Goal: Information Seeking & Learning: Learn about a topic

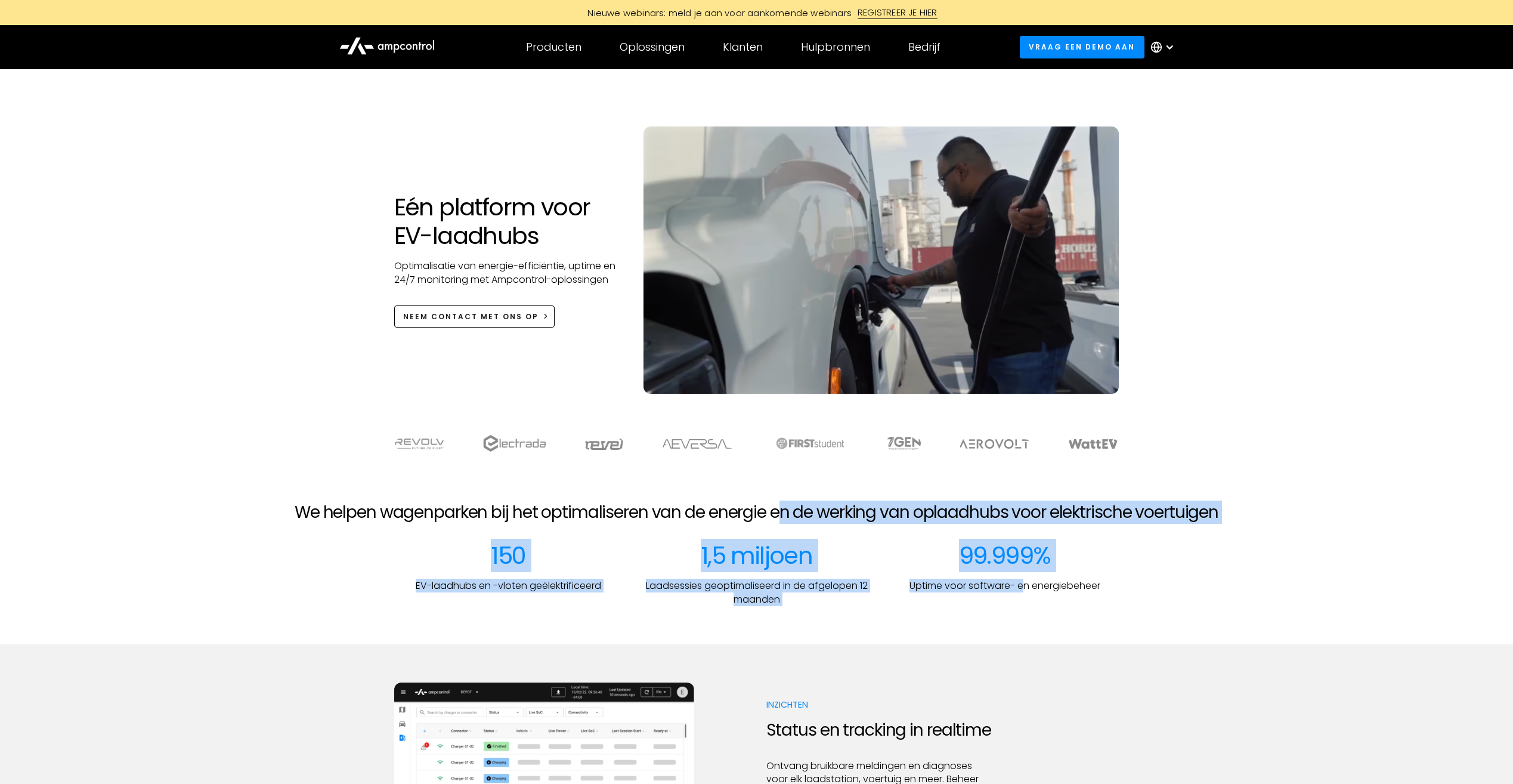
drag, startPoint x: 827, startPoint y: 509, endPoint x: 1023, endPoint y: 590, distance: 212.1
click at [1023, 568] on div "We helpen wagenparken bij het optimaliseren van de energie en de werking van op…" at bounding box center [756, 554] width 1513 height 104
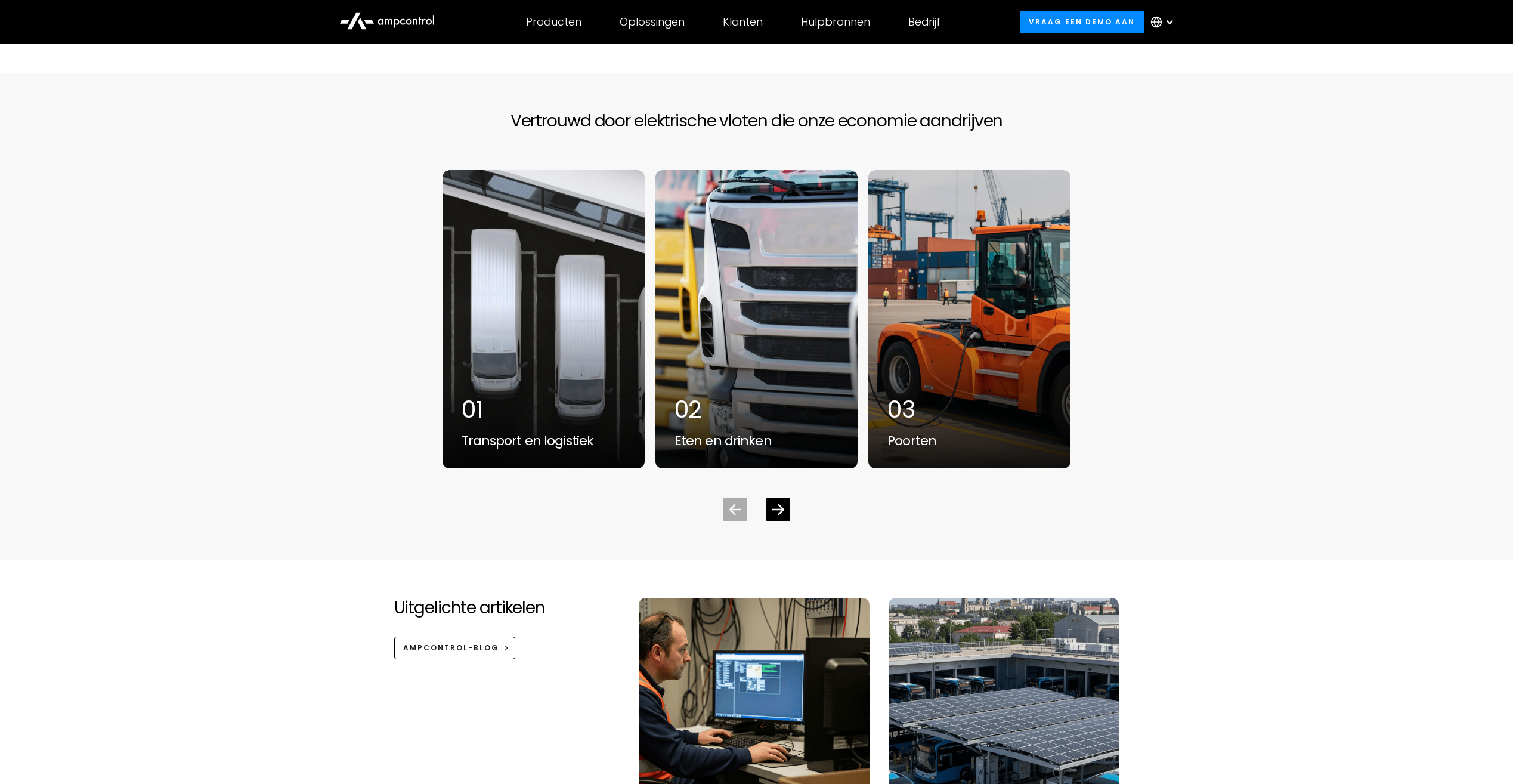
scroll to position [3161, 0]
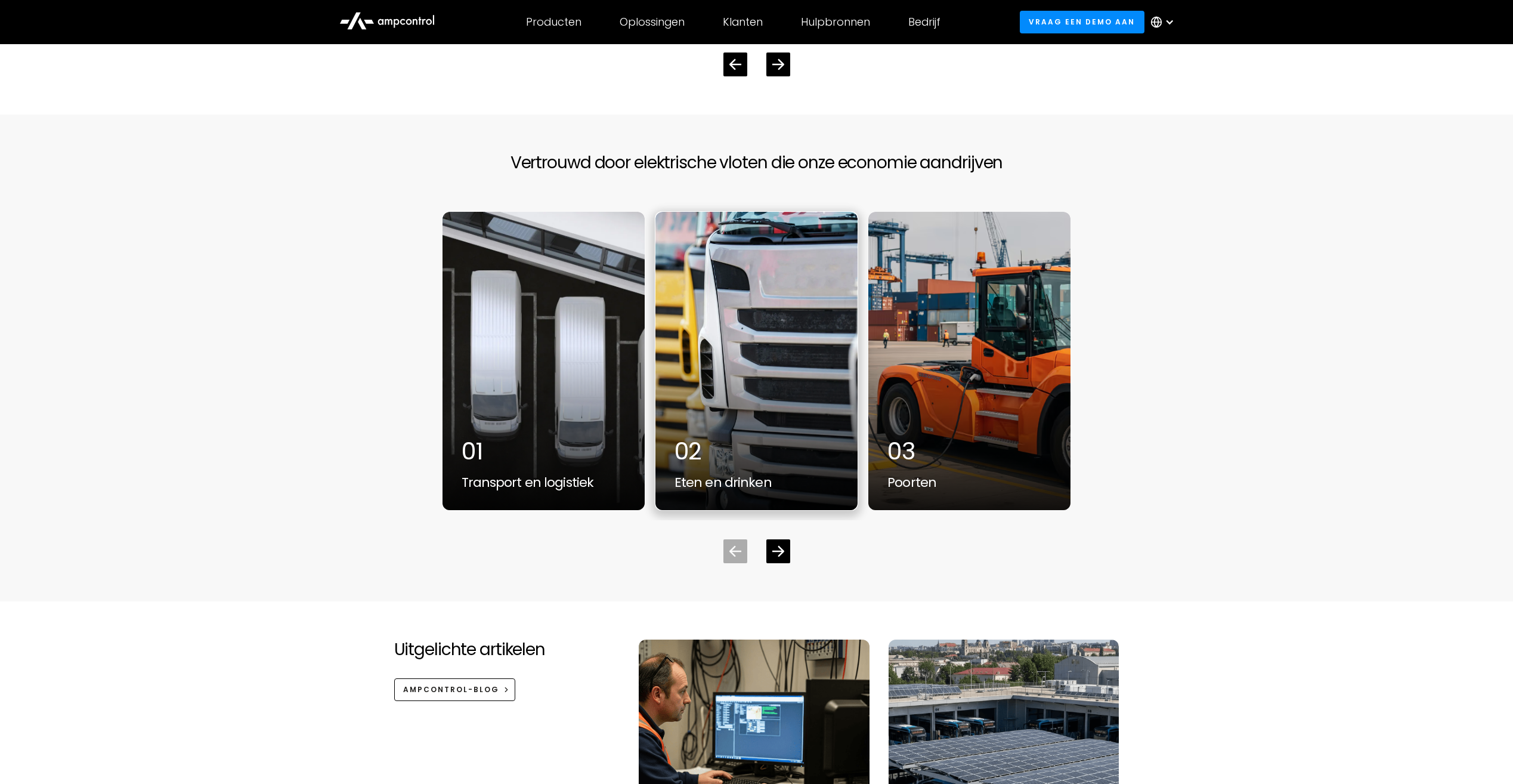
click at [797, 359] on div "2 / 7" at bounding box center [756, 361] width 202 height 299
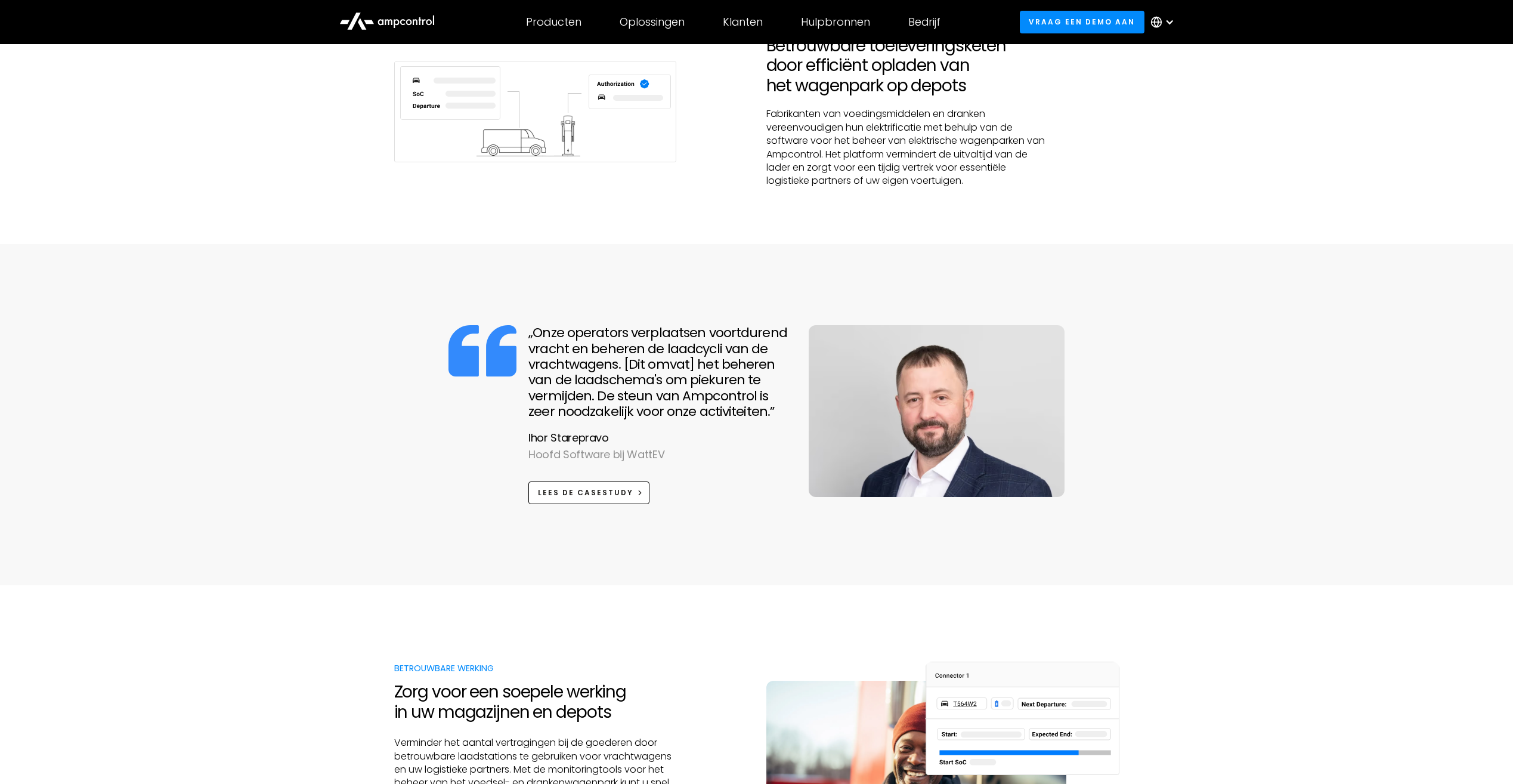
scroll to position [537, 0]
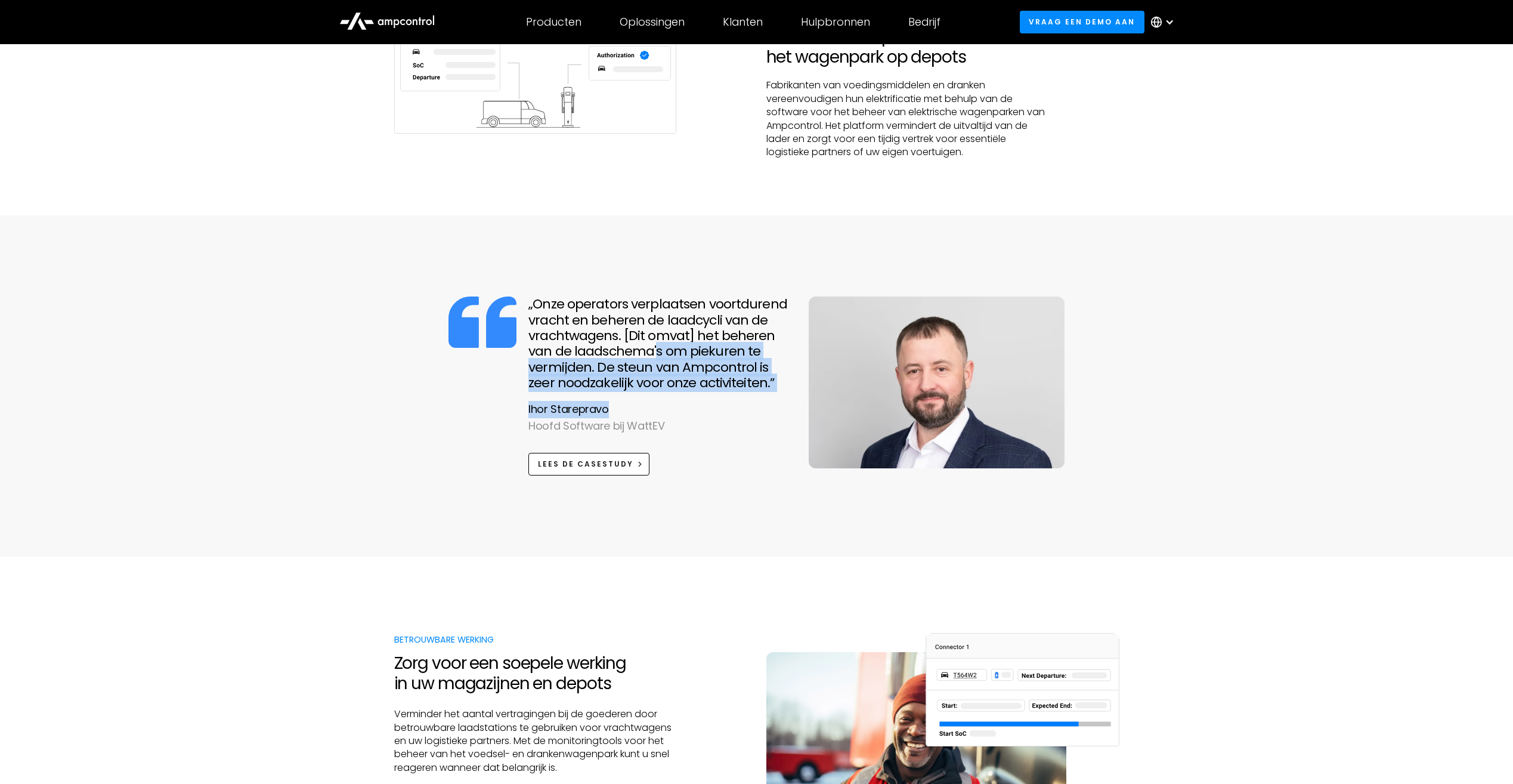
drag, startPoint x: 654, startPoint y: 356, endPoint x: 668, endPoint y: 393, distance: 39.6
click at [668, 393] on div "„Onze operators verplaatsen voortdurend vracht en beheren de laadcycli van de v…" at bounding box center [653, 385] width 273 height 178
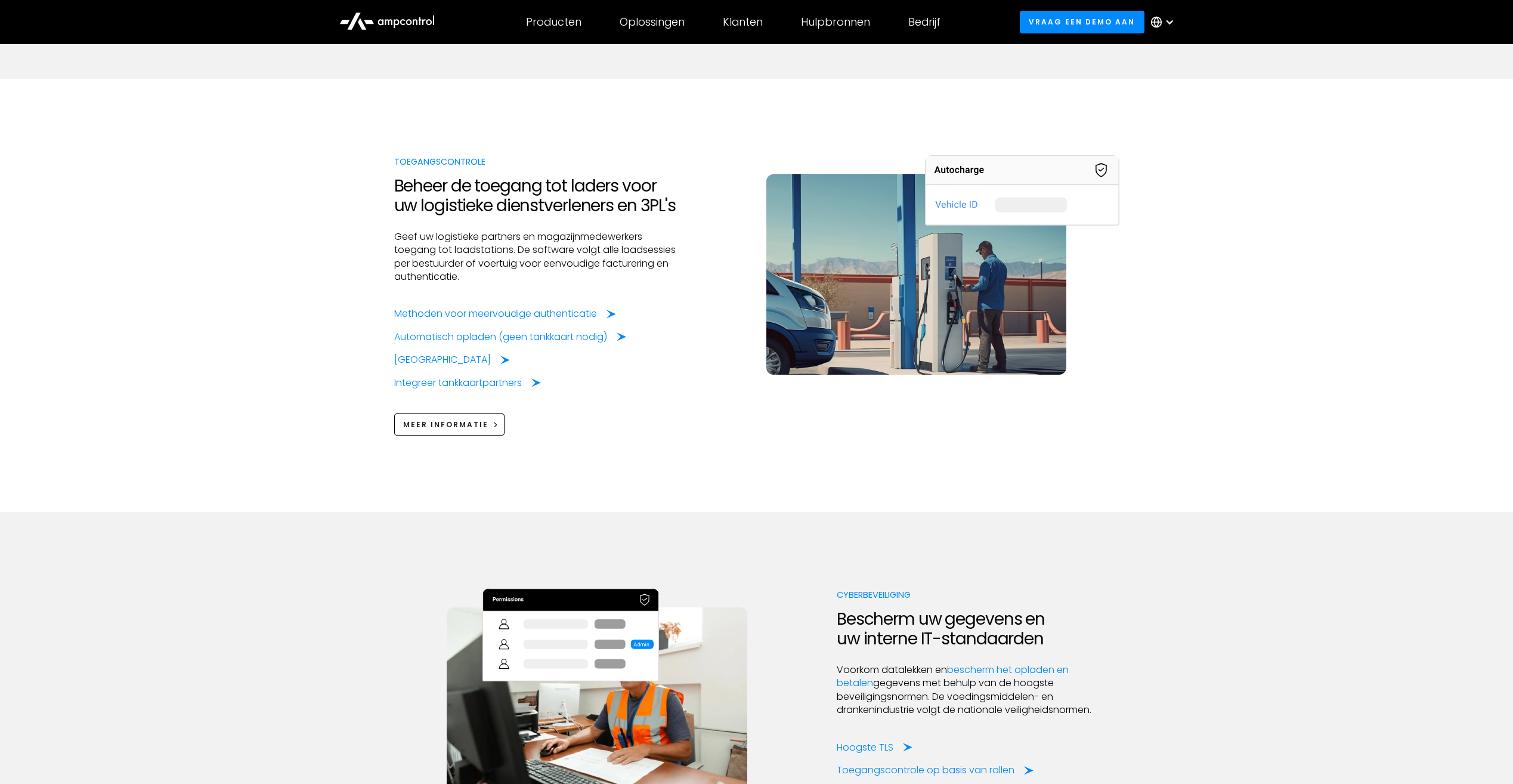
scroll to position [1729, 0]
